Goal: Information Seeking & Learning: Learn about a topic

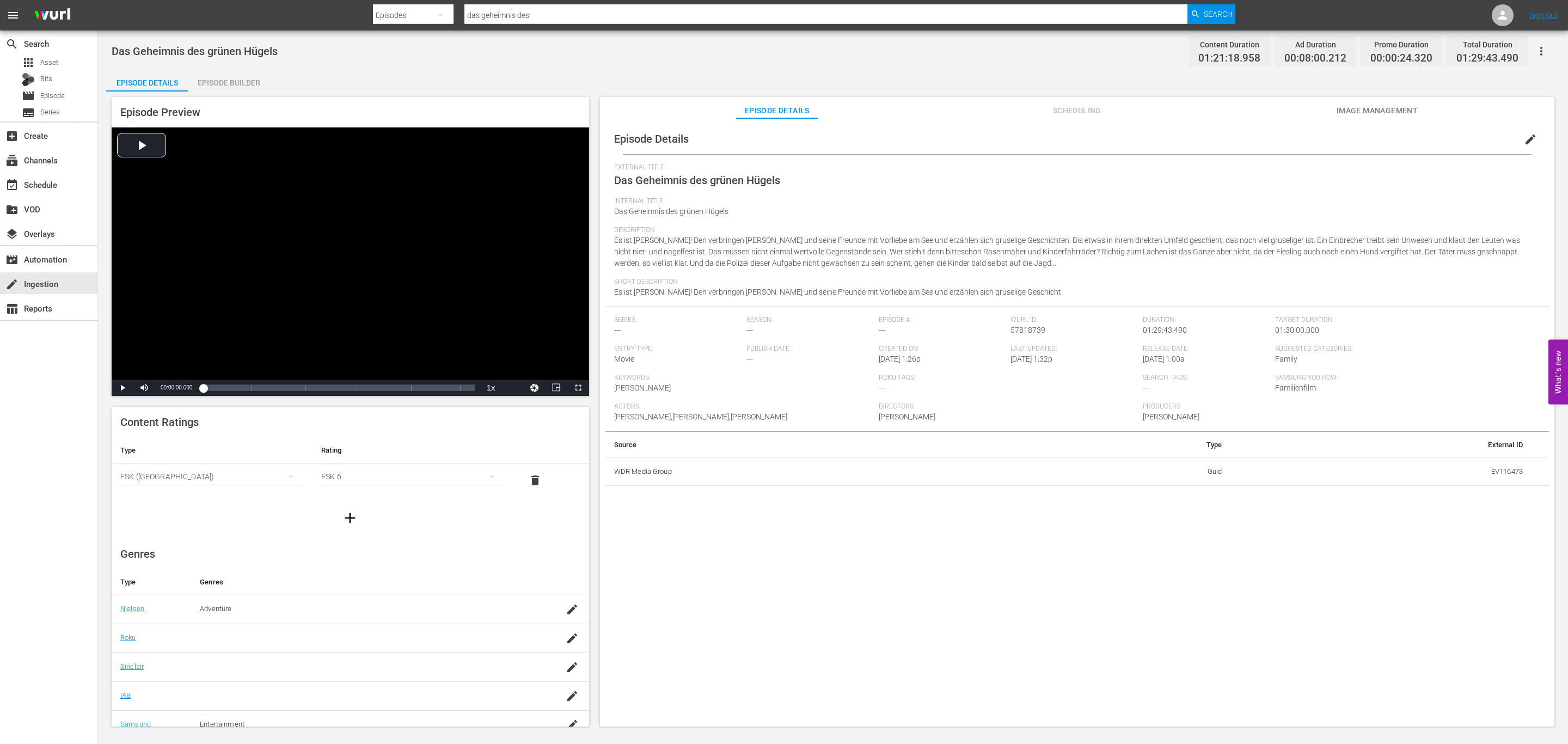
scroll to position [72, 0]
click at [49, 95] on span "Episode" at bounding box center [52, 95] width 24 height 11
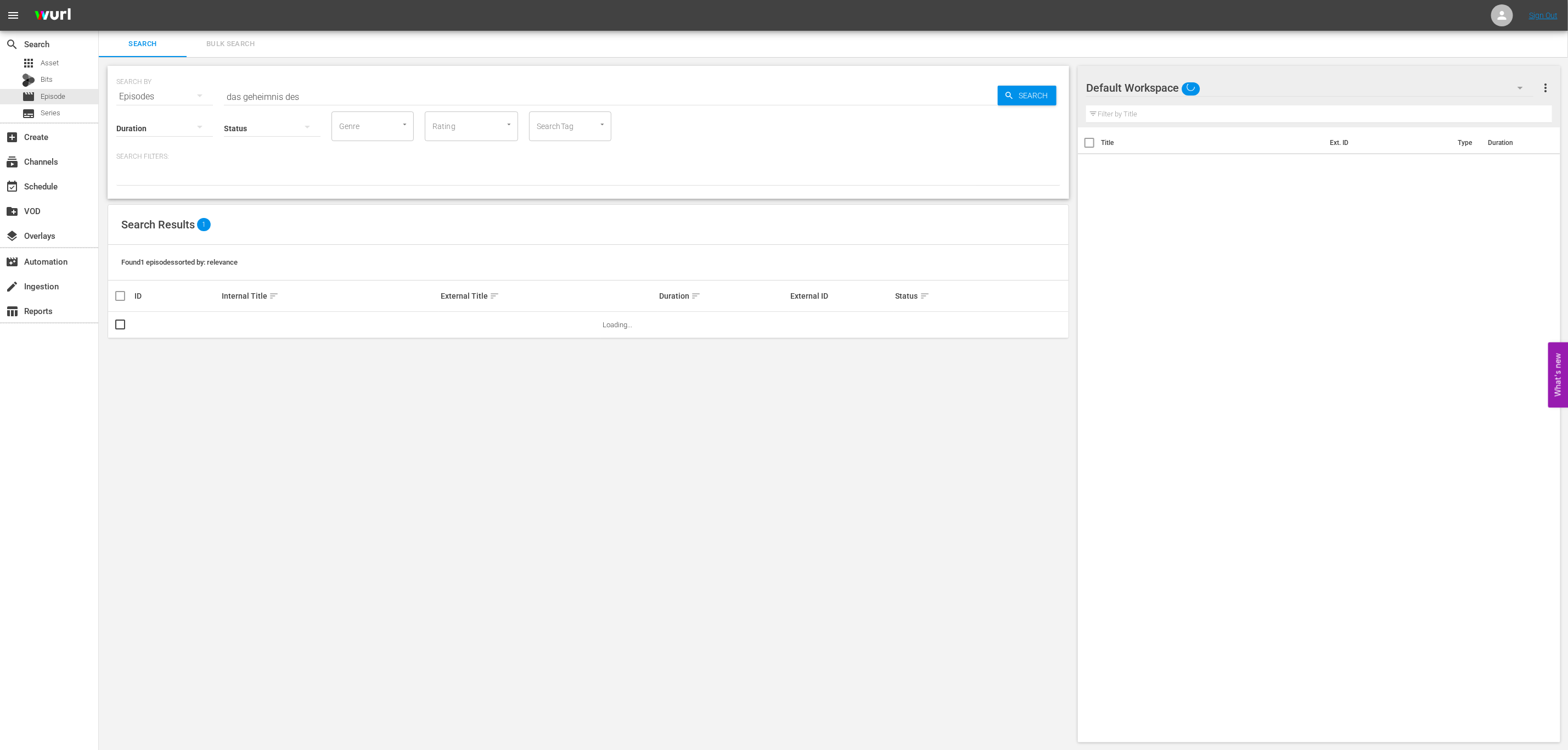
drag, startPoint x: 333, startPoint y: 95, endPoint x: 210, endPoint y: 80, distance: 123.9
click at [210, 80] on div "SEARCH BY Search By Episodes Search ID, Title, Description, Keywords, or Catego…" at bounding box center [588, 90] width 944 height 40
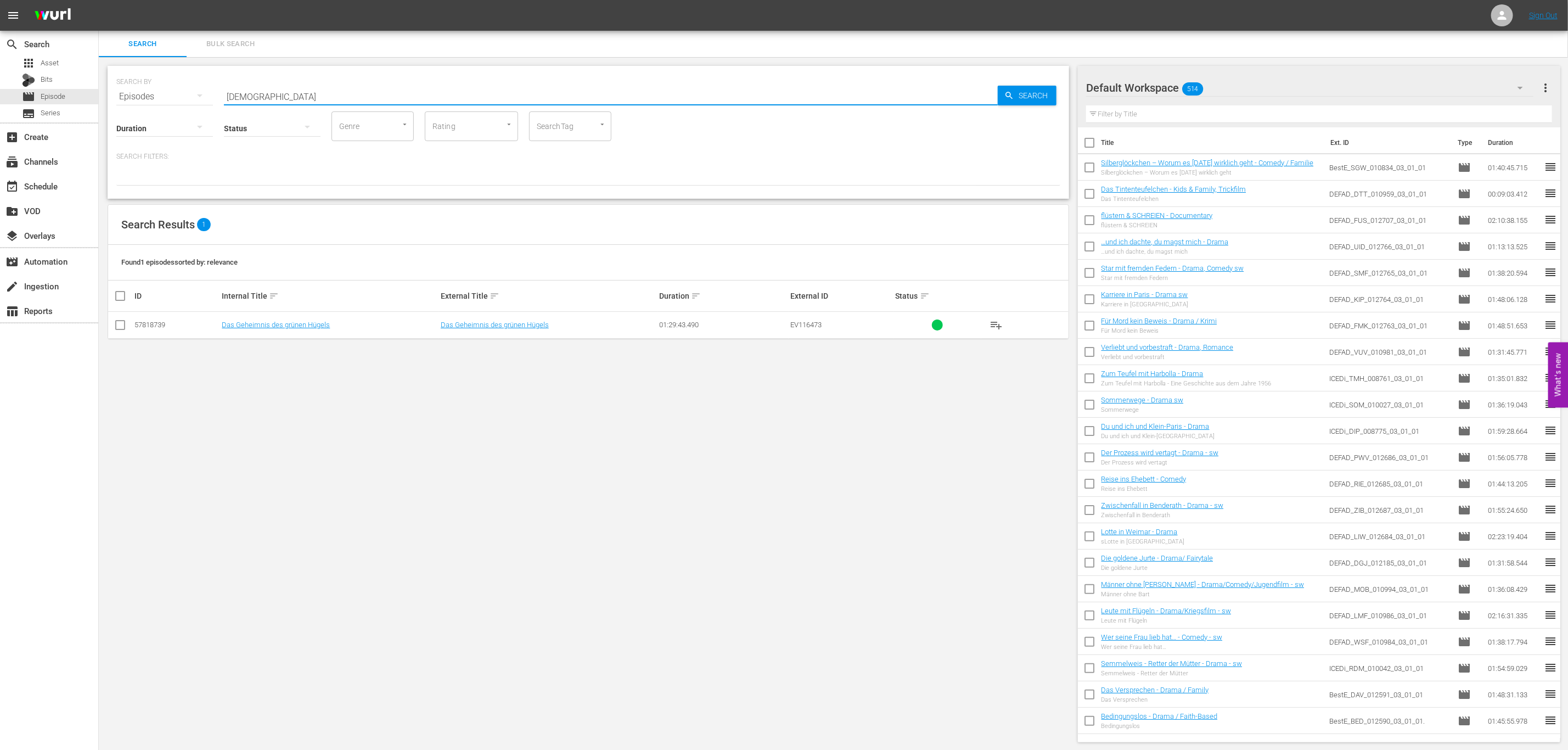
type input "[DEMOGRAPHIC_DATA]"
click at [329, 397] on div "SEARCH BY Search By Episodes Search ID, Title, Description, Keywords, or Catego…" at bounding box center [588, 404] width 979 height 694
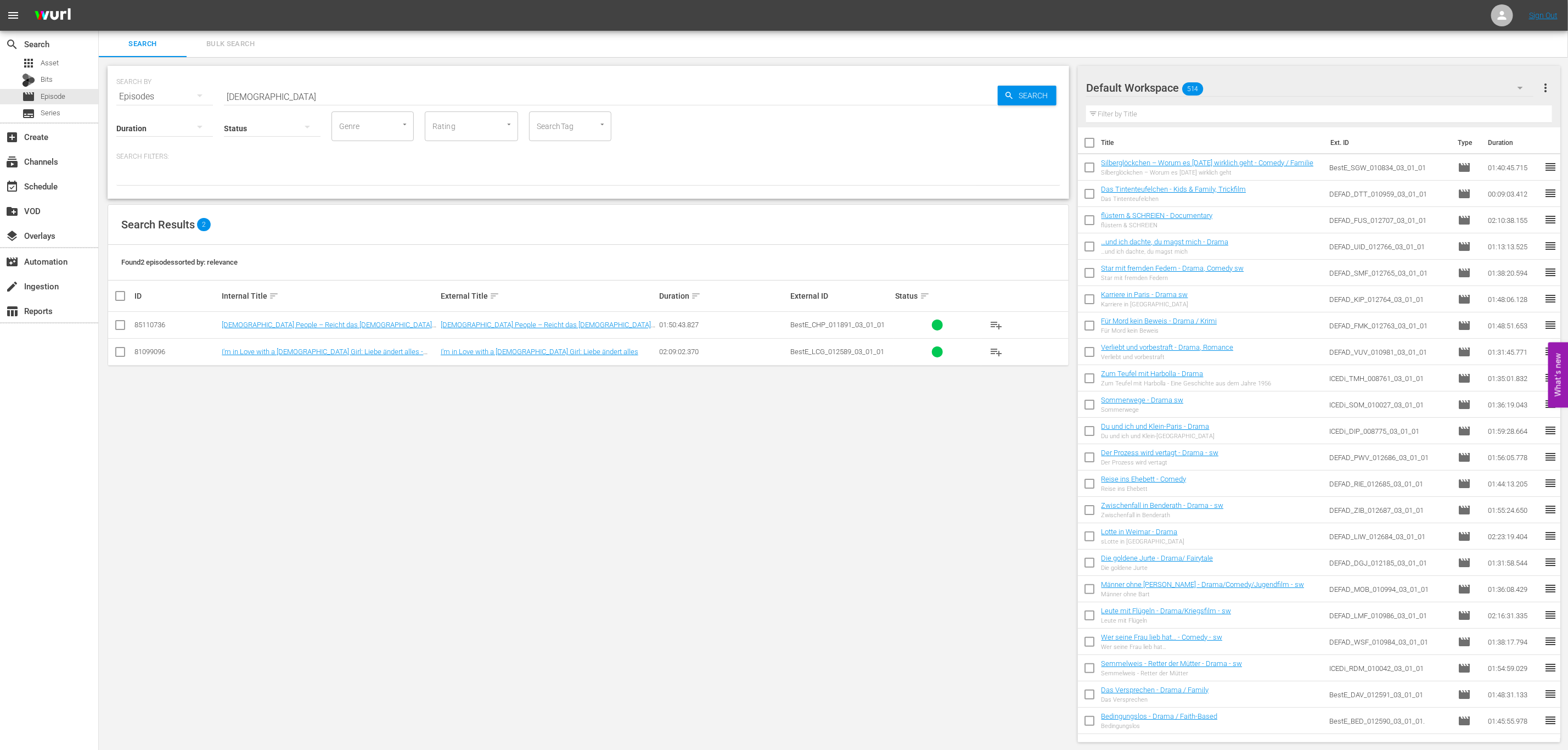
click at [350, 317] on td "[DEMOGRAPHIC_DATA] People – Reicht das [DEMOGRAPHIC_DATA] noch aus? - Comedy" at bounding box center [329, 325] width 218 height 27
click at [350, 323] on link "[DEMOGRAPHIC_DATA] People – Reicht das [DEMOGRAPHIC_DATA] noch aus? - Comedy" at bounding box center [326, 328] width 210 height 16
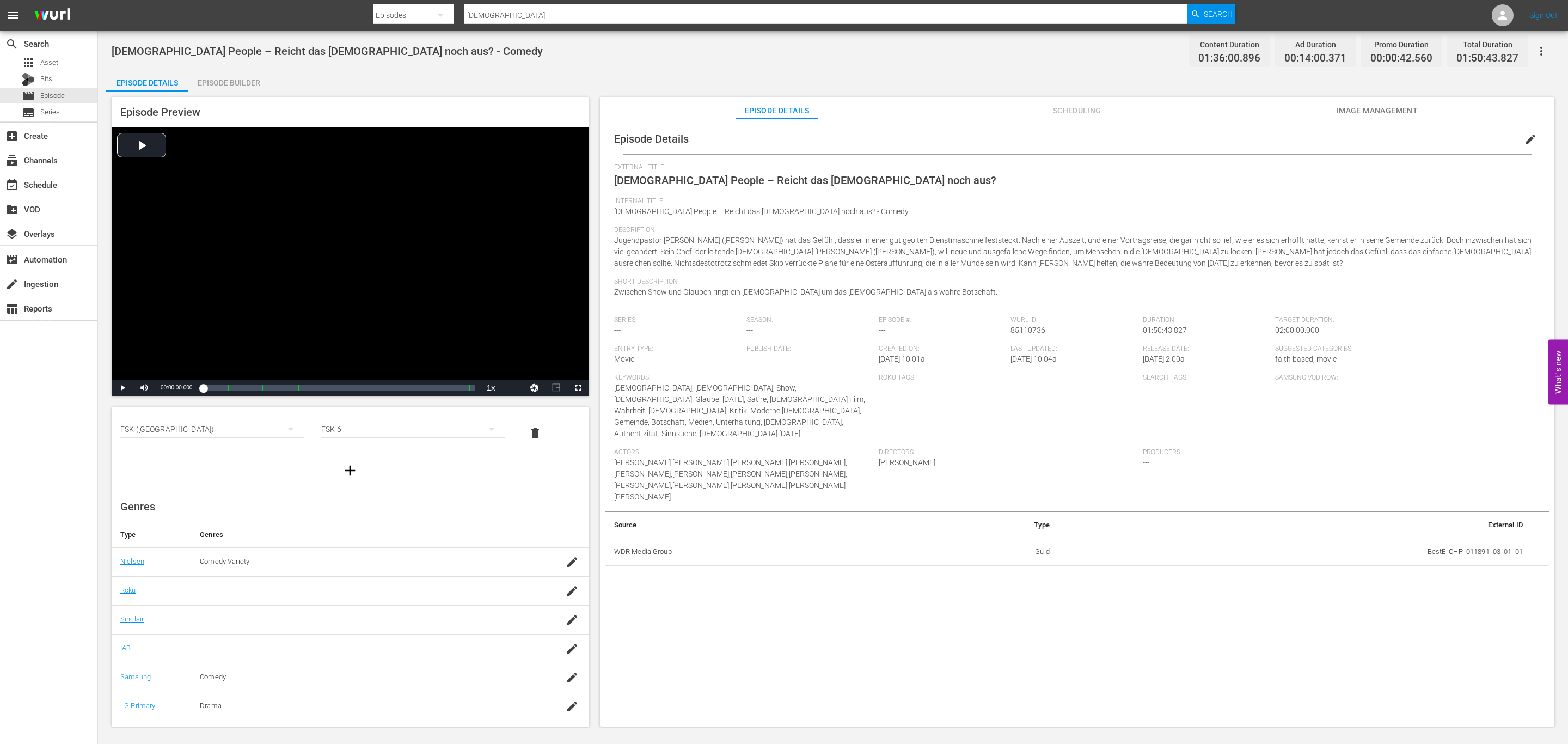
scroll to position [72, 0]
click at [1000, 448] on div "Directors [PERSON_NAME]" at bounding box center [1010, 480] width 264 height 63
click at [1080, 108] on span "Scheduling" at bounding box center [1077, 111] width 82 height 14
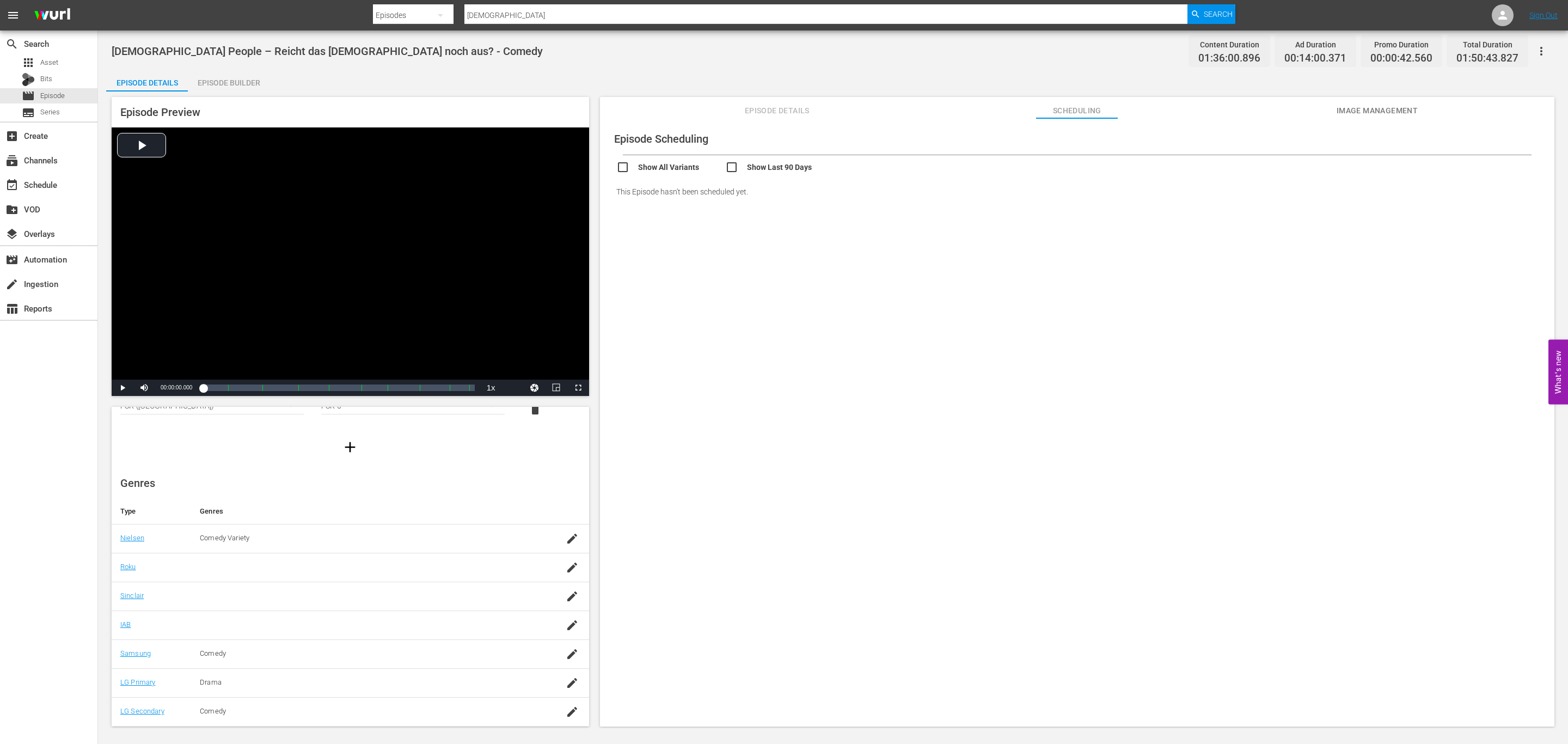
click at [1412, 111] on span "Image Management" at bounding box center [1377, 111] width 82 height 14
click at [757, 107] on span "Episode Details" at bounding box center [777, 111] width 82 height 14
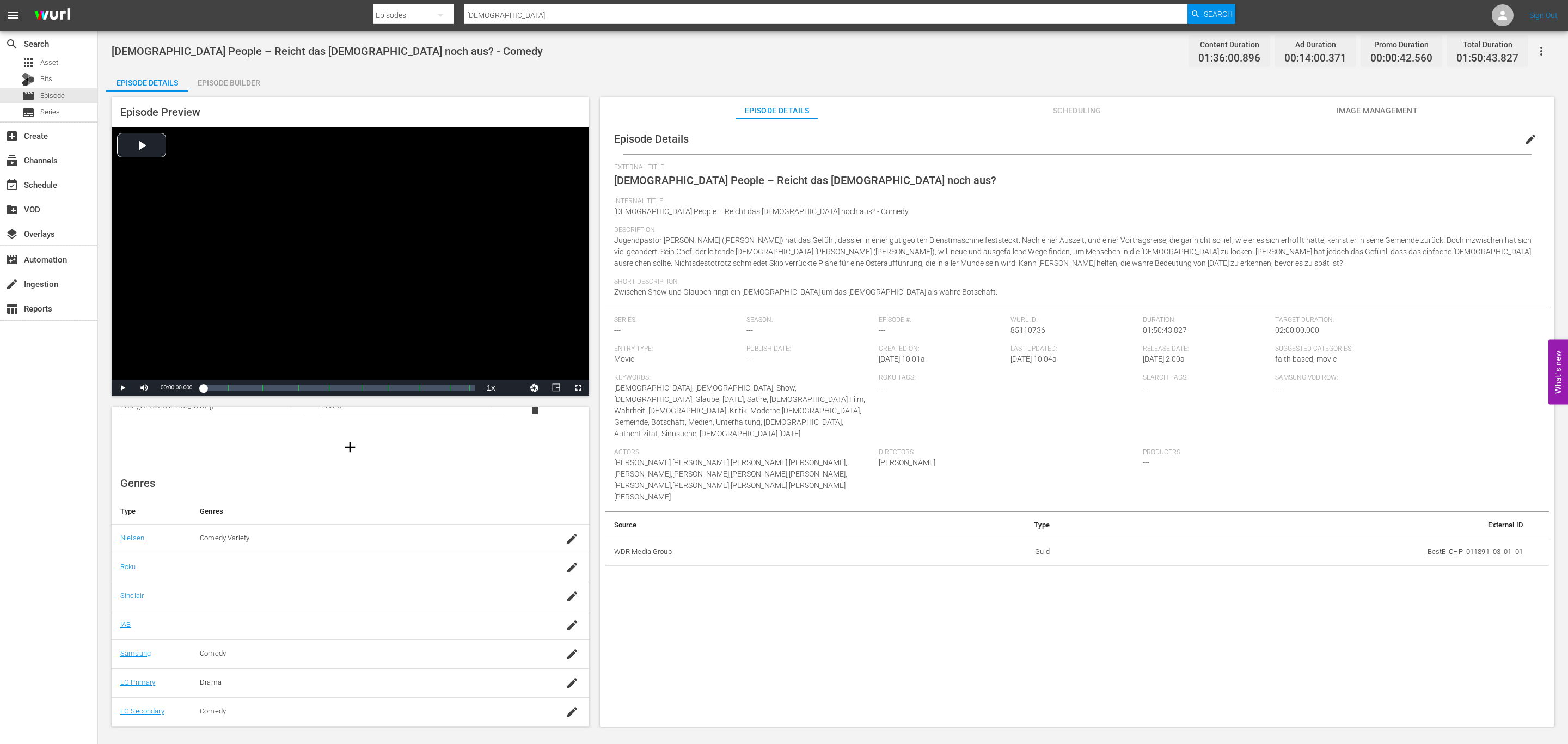
click at [1138, 401] on div "Roku Tags: ---" at bounding box center [1010, 411] width 264 height 75
click at [805, 249] on span "Jugendpastor [PERSON_NAME] ([PERSON_NAME]) hat das Gefühl, dass er in einer gut…" at bounding box center [1072, 251] width 917 height 31
